Goal: Navigation & Orientation: Find specific page/section

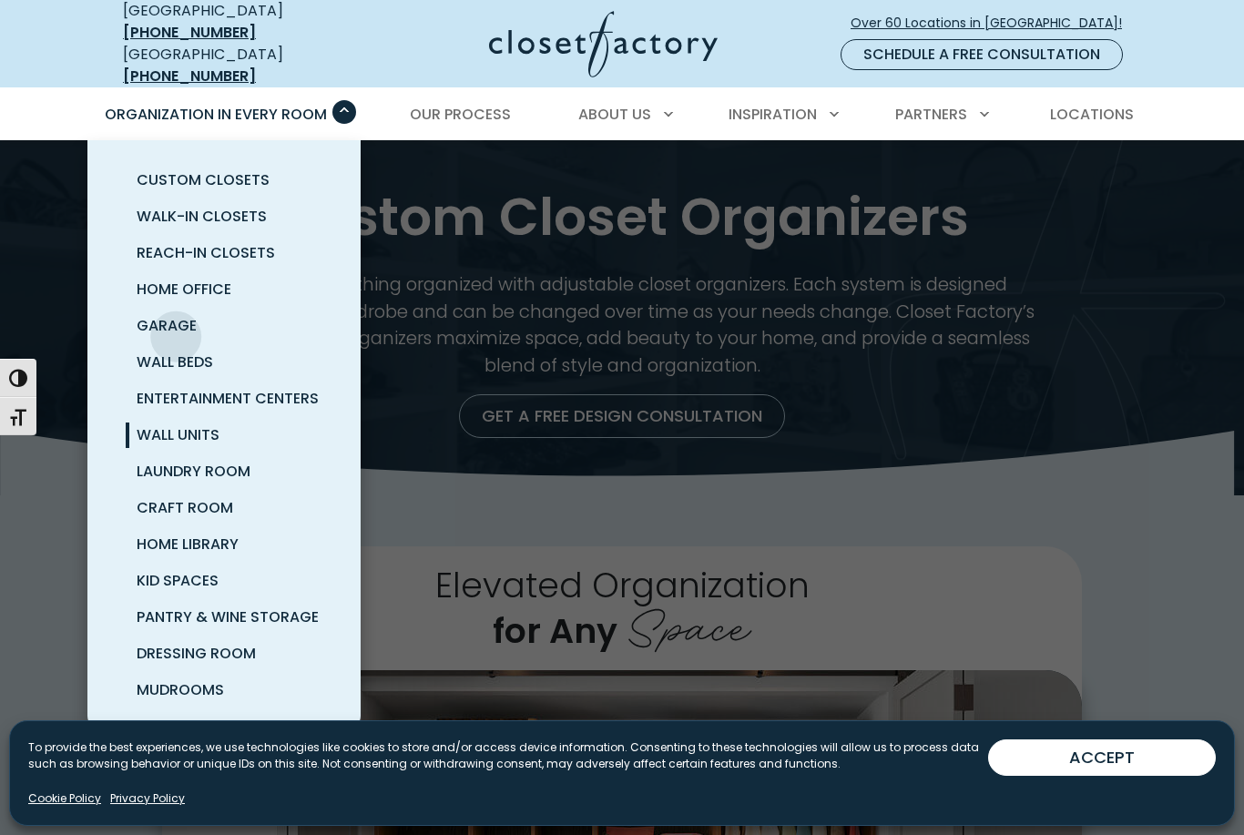
click at [157, 424] on span "Wall Units" at bounding box center [178, 434] width 83 height 21
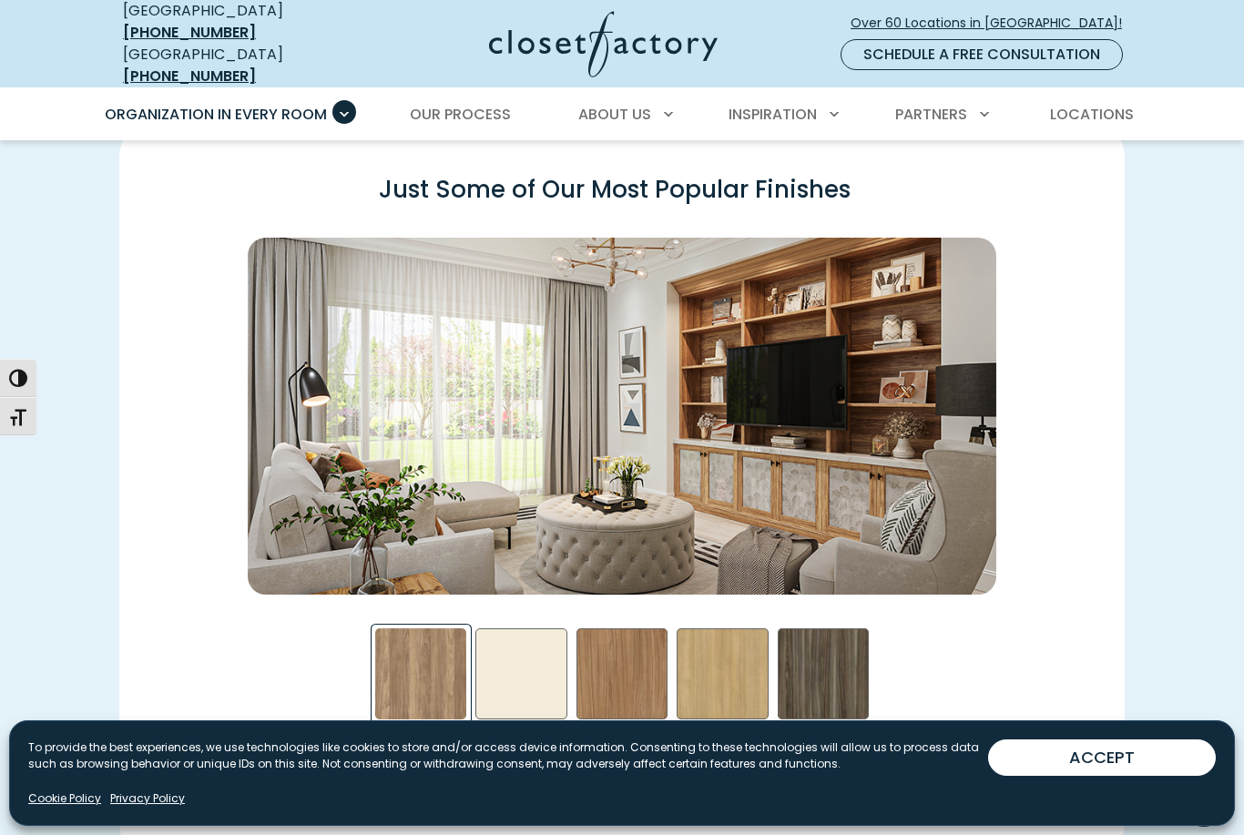
scroll to position [2458, 0]
